Goal: Task Accomplishment & Management: Manage account settings

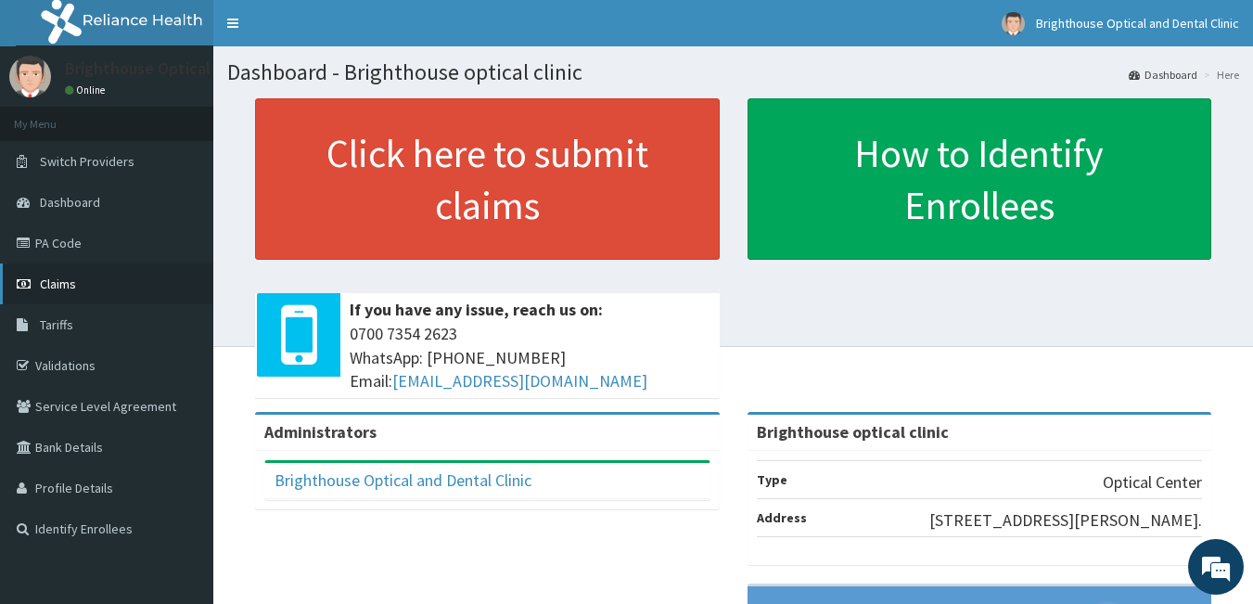
click at [42, 280] on span "Claims" at bounding box center [58, 283] width 36 height 17
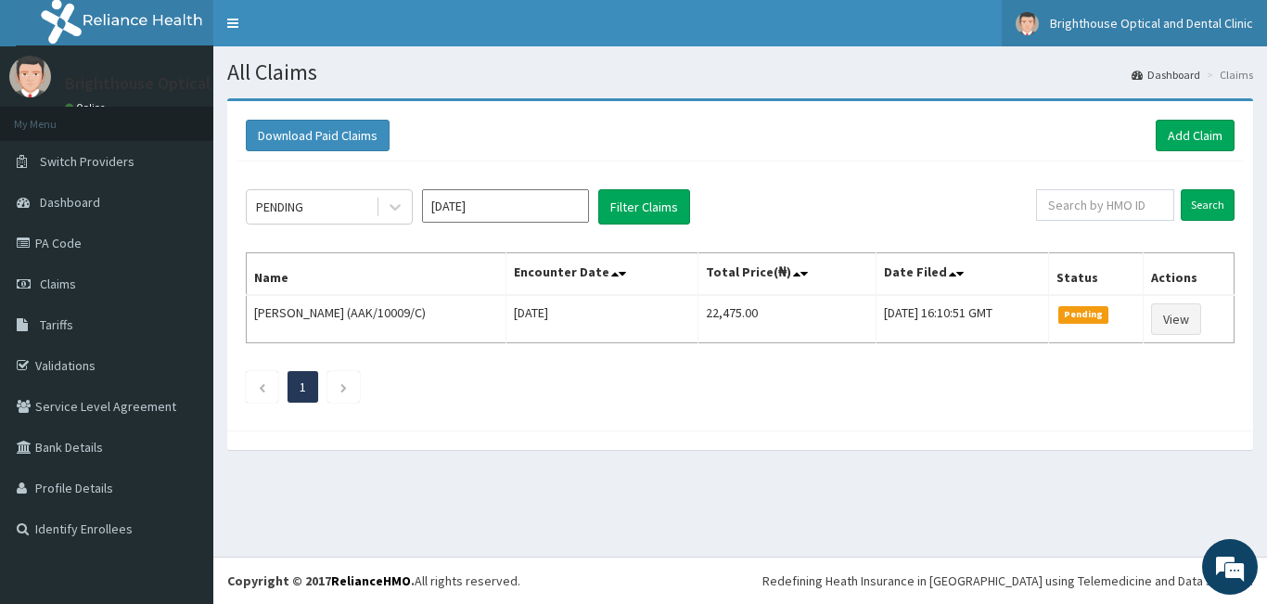
click at [1031, 18] on img at bounding box center [1026, 23] width 23 height 23
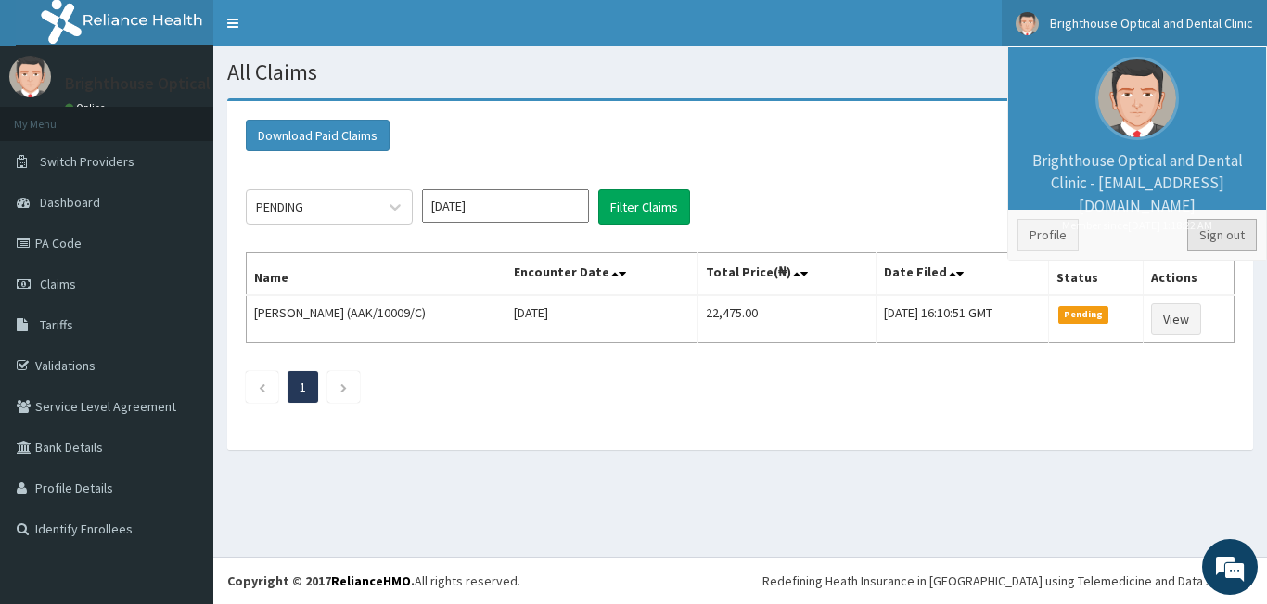
click at [1212, 235] on link "Sign out" at bounding box center [1222, 235] width 70 height 32
